Goal: Task Accomplishment & Management: Manage account settings

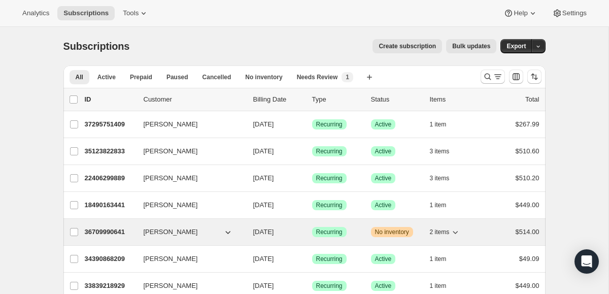
click at [113, 231] on p "36709990641" at bounding box center [110, 232] width 51 height 10
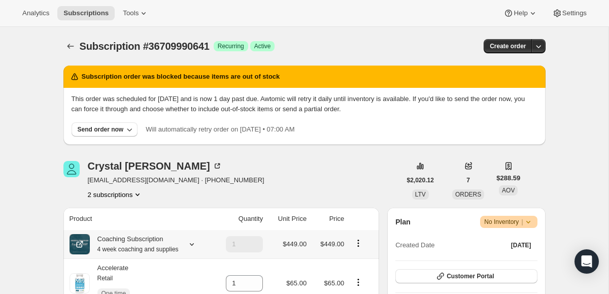
click at [113, 253] on small "4 week coaching and supplies" at bounding box center [137, 249] width 81 height 7
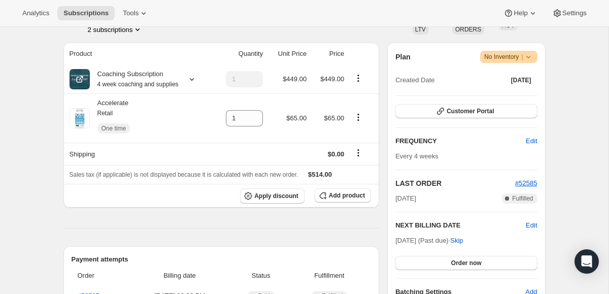
scroll to position [166, 0]
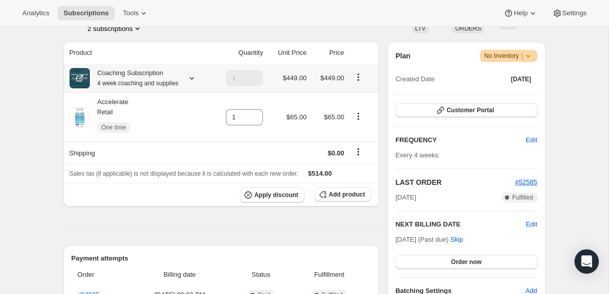
click at [131, 80] on small "4 week coaching and supplies" at bounding box center [137, 83] width 81 height 7
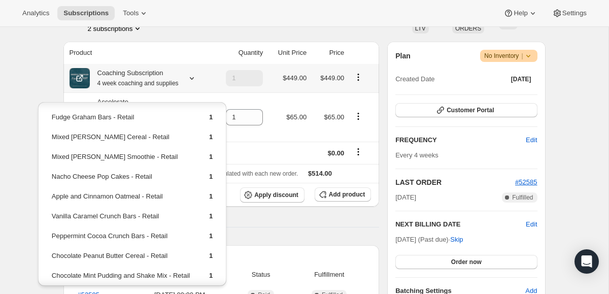
scroll to position [56, 0]
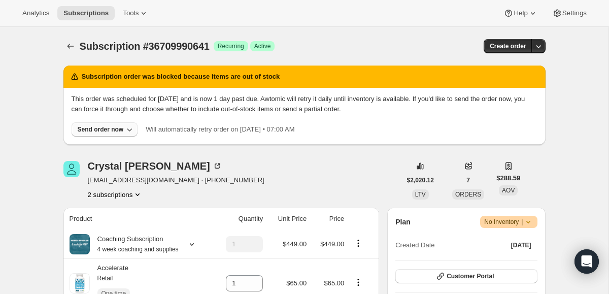
click at [98, 132] on div "Send order now" at bounding box center [101, 129] width 46 height 8
click at [94, 148] on span "Include sold-out items" at bounding box center [79, 151] width 64 height 8
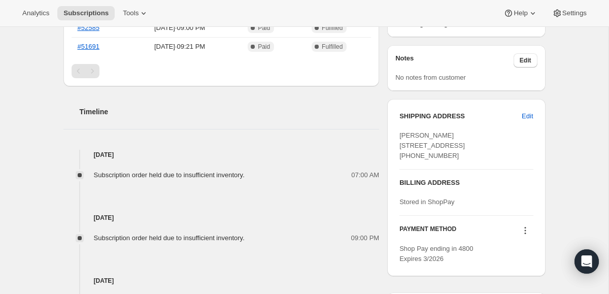
scroll to position [464, 0]
